Goal: Task Accomplishment & Management: Use online tool/utility

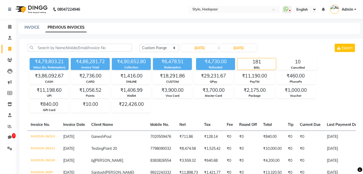
select select "range"
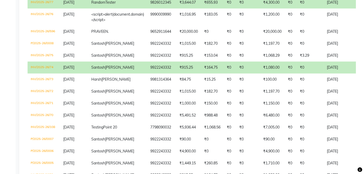
scroll to position [376, 0]
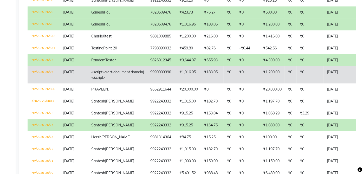
click at [108, 76] on td "<script>alert(document.domain)</script>" at bounding box center [117, 74] width 59 height 17
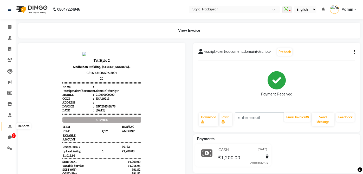
click at [10, 125] on icon at bounding box center [10, 126] width 4 height 4
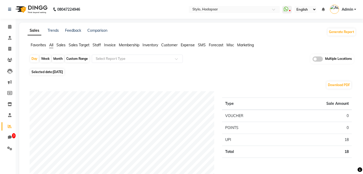
click at [73, 59] on div "Custom Range" at bounding box center [77, 58] width 24 height 7
select select "9"
select select "2025"
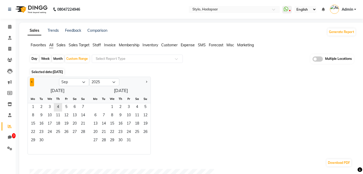
click at [30, 80] on button "Previous month" at bounding box center [32, 82] width 4 height 8
select select "7"
